Goal: Task Accomplishment & Management: Complete application form

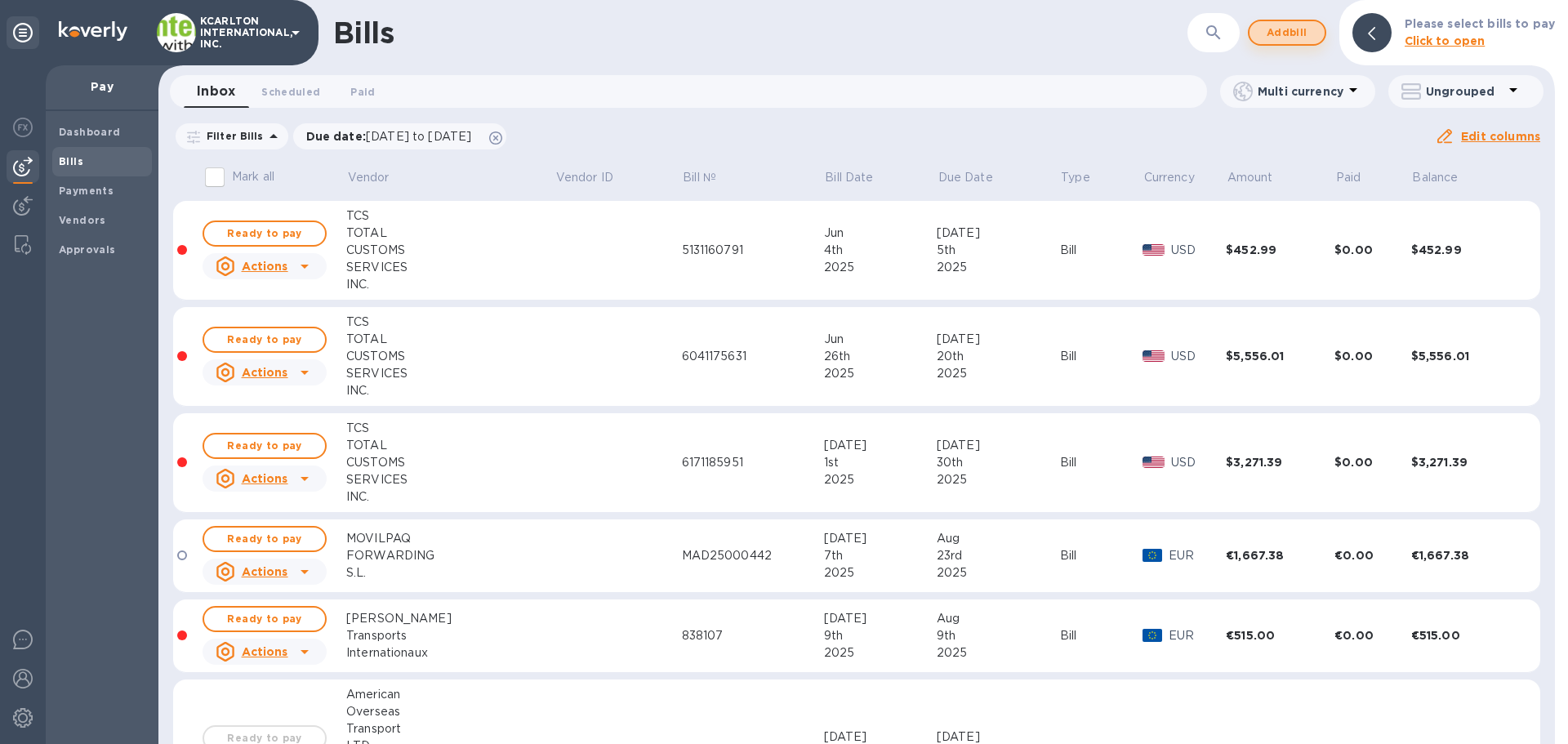
click at [1322, 26] on button "Add bill" at bounding box center [1286, 33] width 78 height 26
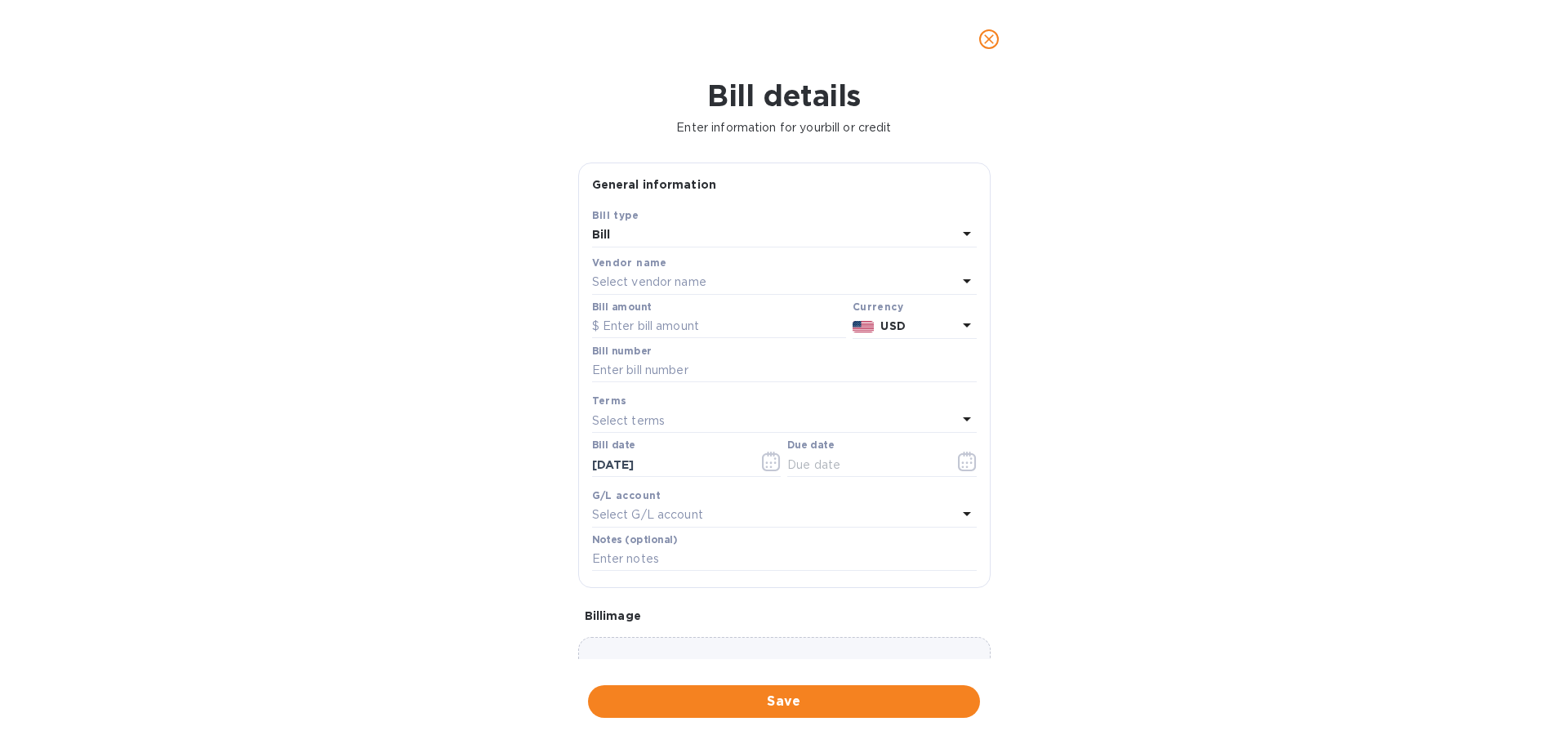
click at [622, 278] on p "Select vendor name" at bounding box center [648, 283] width 114 height 17
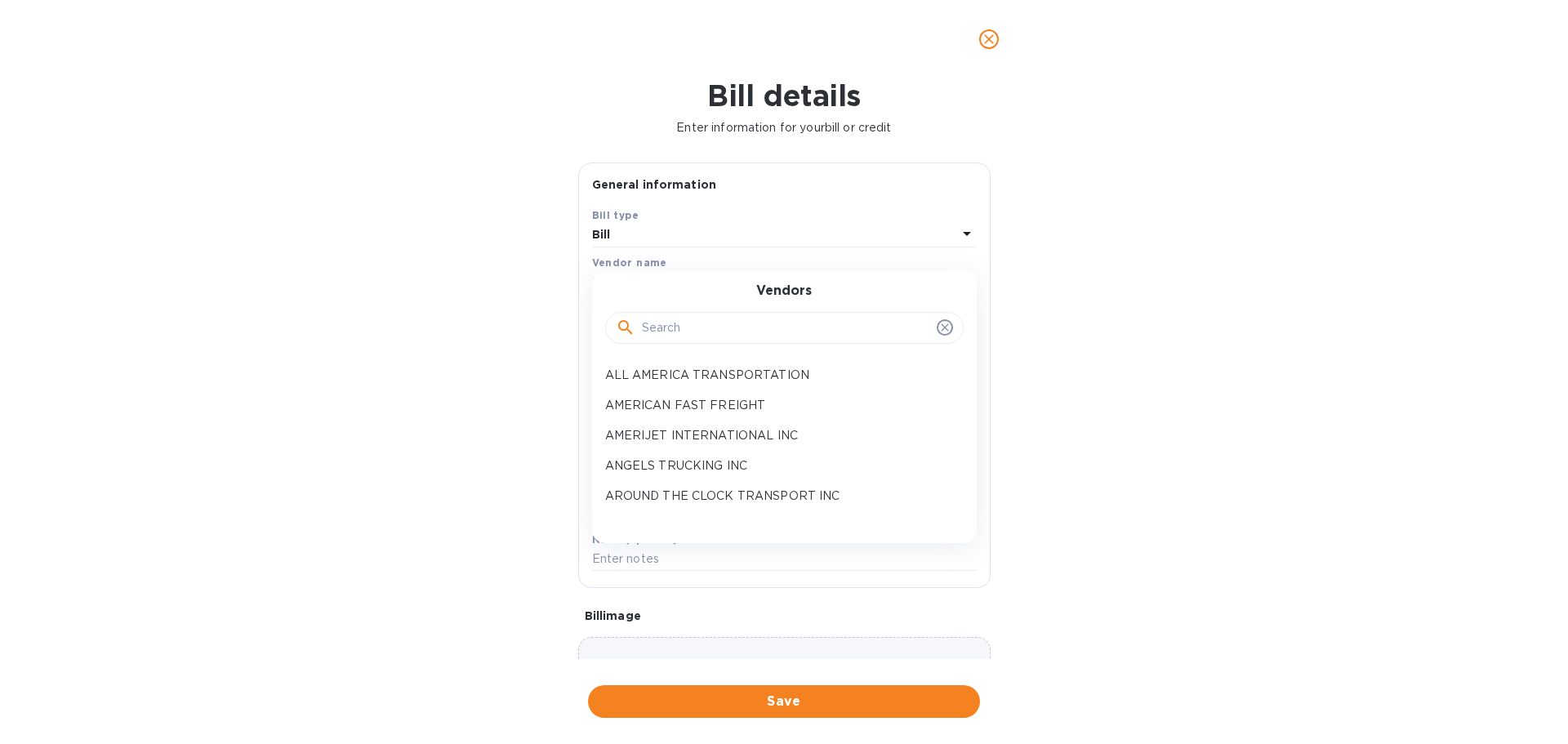
click at [654, 345] on div at bounding box center [784, 326] width 358 height 56
click at [667, 333] on input "text" at bounding box center [786, 328] width 289 height 25
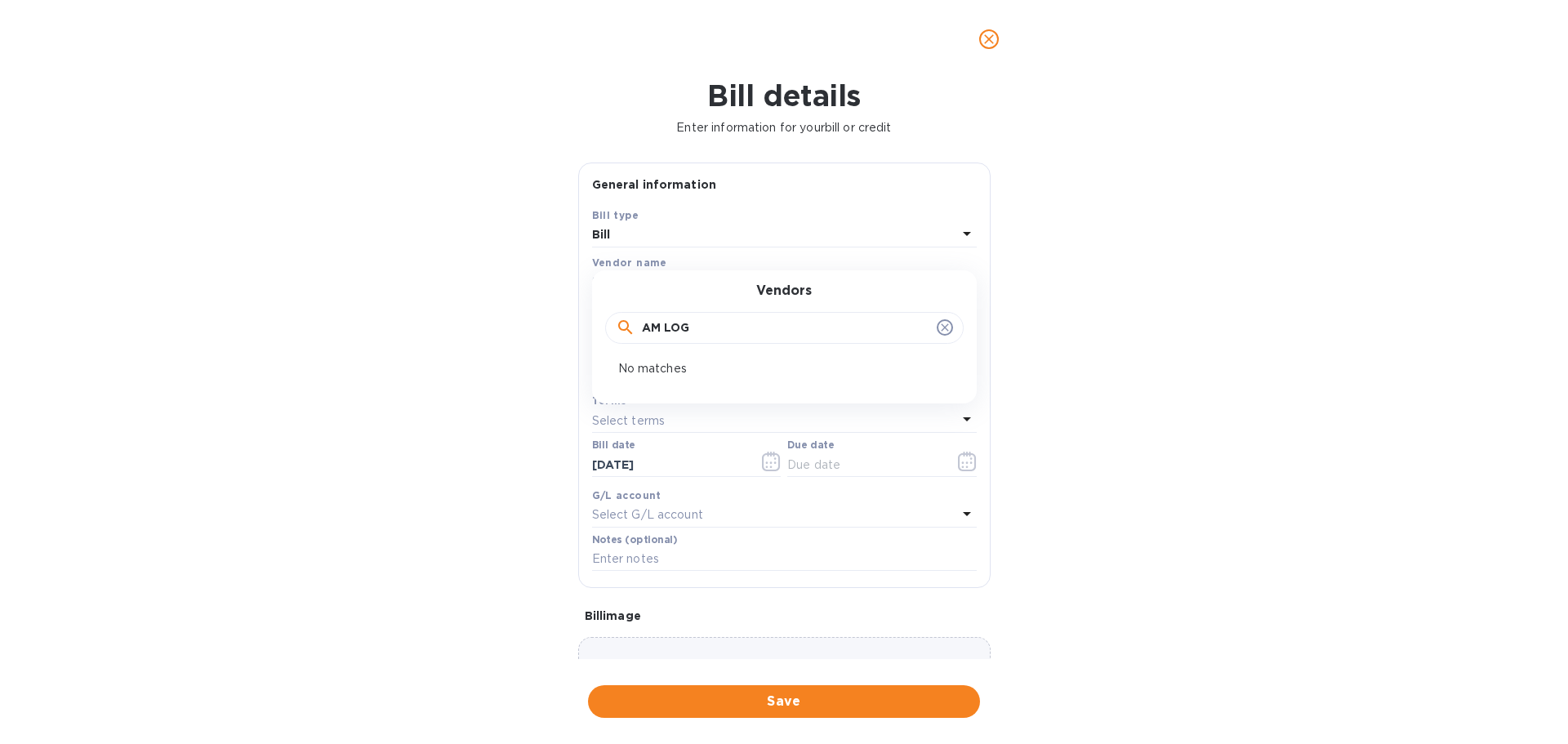
click at [721, 312] on div "AM LOG" at bounding box center [784, 328] width 358 height 33
drag, startPoint x: 723, startPoint y: 326, endPoint x: 707, endPoint y: 329, distance: 16.3
click at [722, 326] on input "AM LOG" at bounding box center [786, 328] width 289 height 25
click at [696, 324] on input "AM LOG" at bounding box center [786, 328] width 289 height 25
drag, startPoint x: 700, startPoint y: 330, endPoint x: 605, endPoint y: 324, distance: 95.2
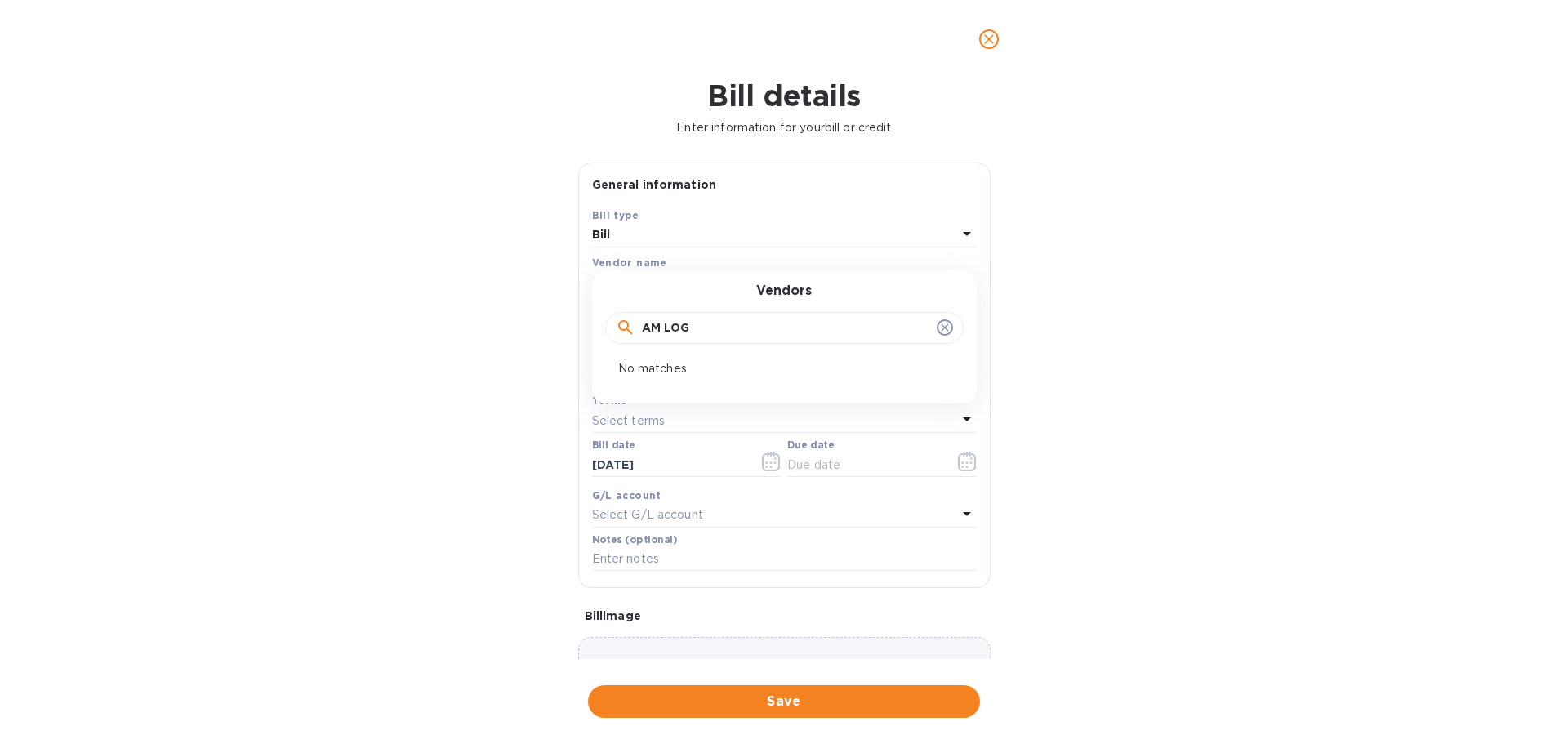
click at [605, 324] on div "AM LOG" at bounding box center [784, 328] width 358 height 33
type input "AM"
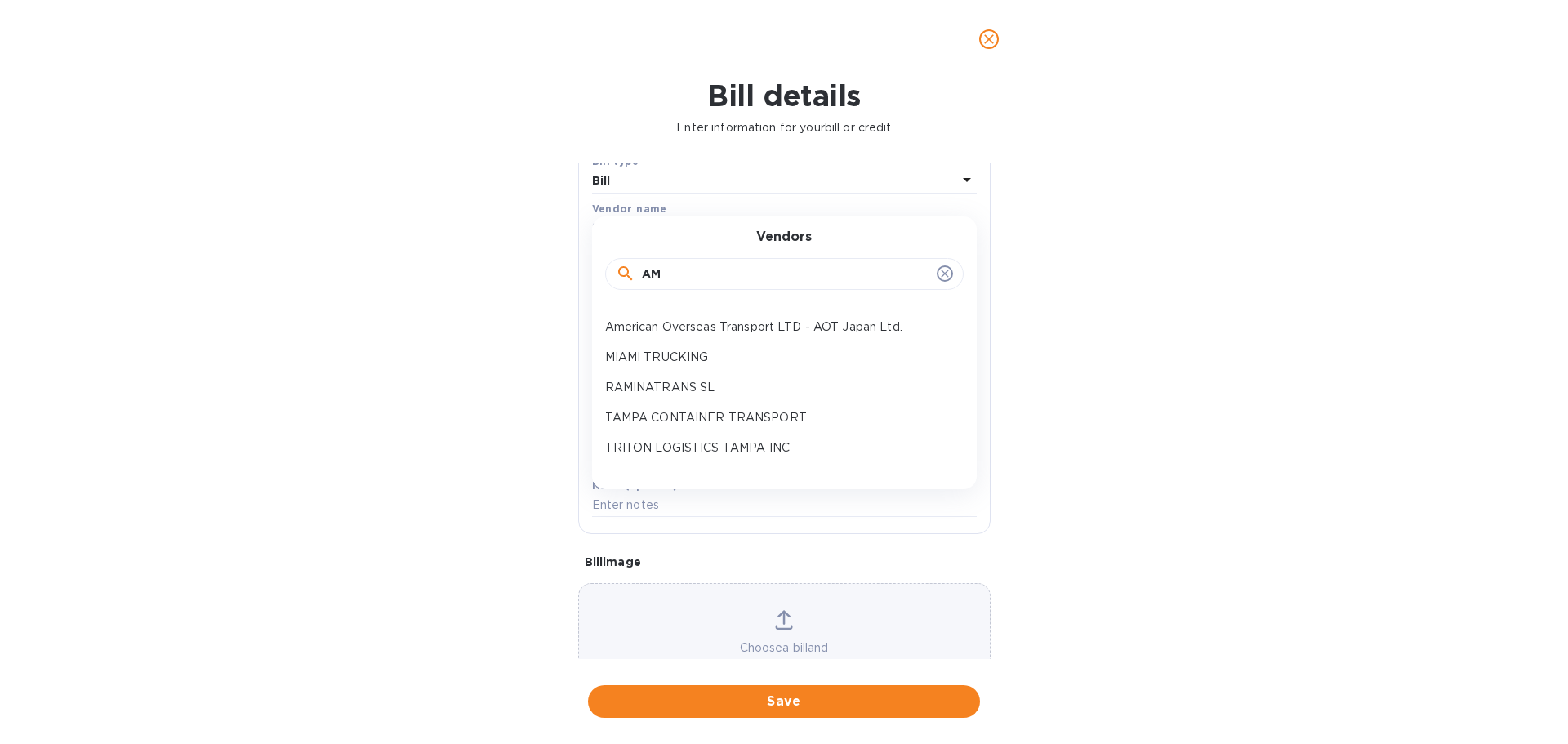
scroll to position [115, 0]
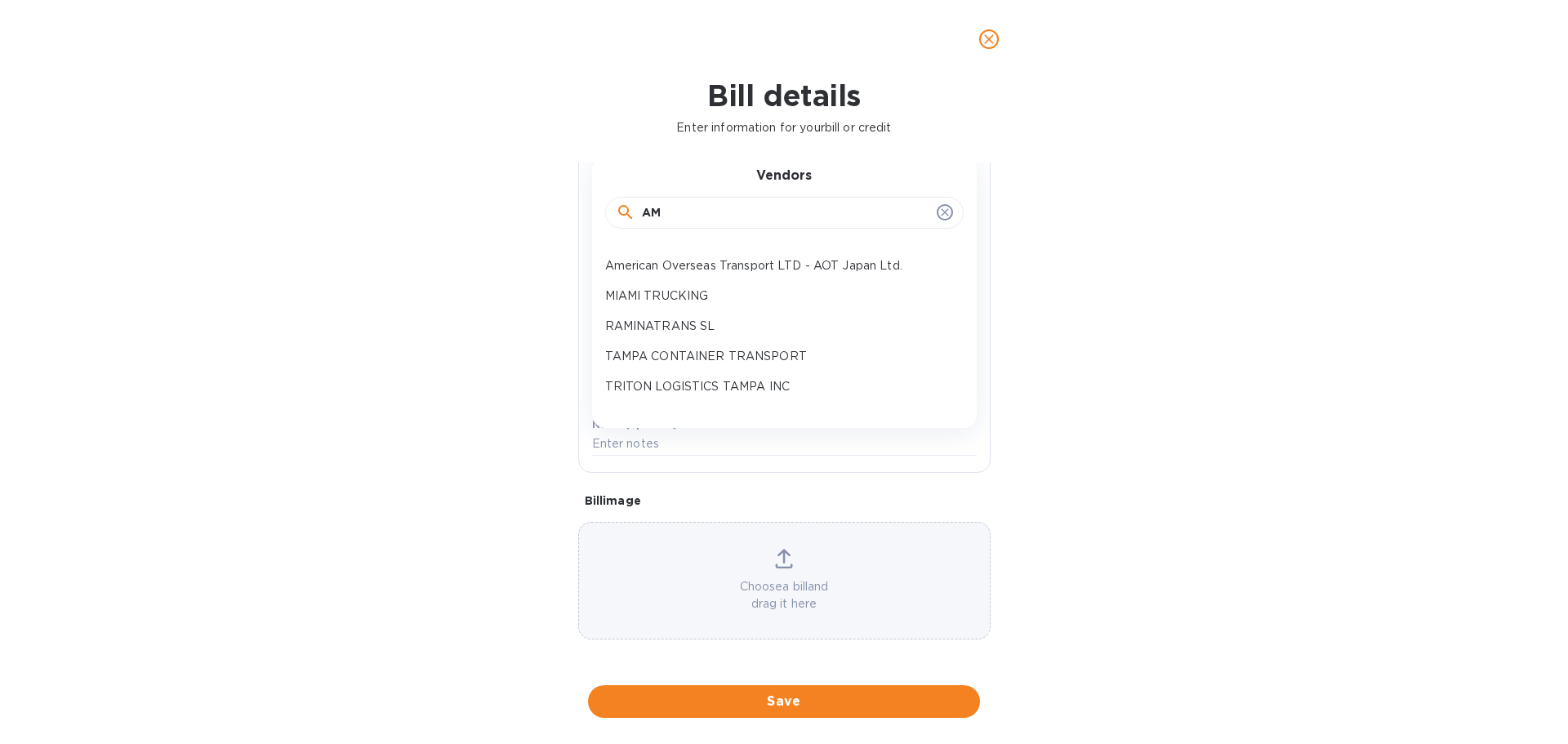
click at [1281, 463] on div "Bill details Enter information for your bill or credit General information Save…" at bounding box center [784, 411] width 1568 height 666
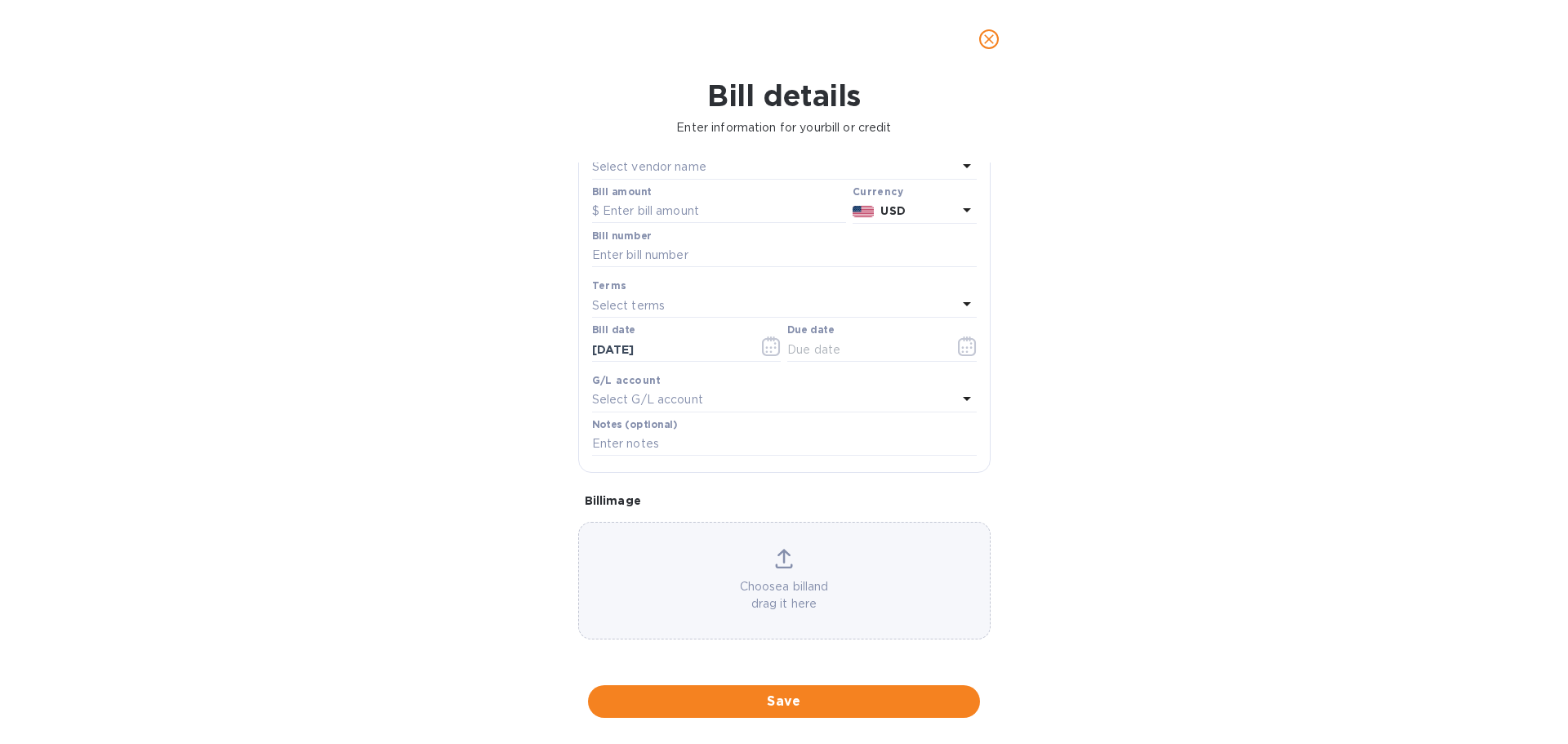
click at [986, 41] on icon "close" at bounding box center [988, 39] width 16 height 16
